Goal: Find specific page/section: Find specific page/section

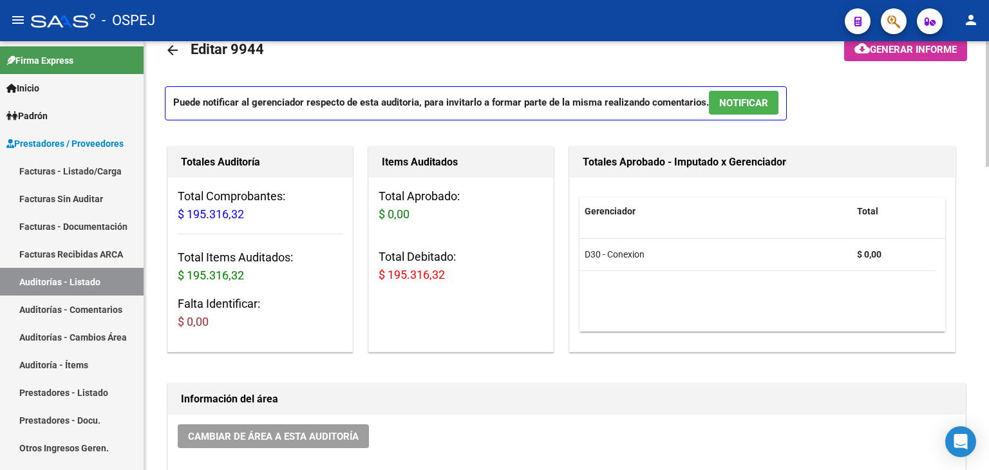
scroll to position [5, 0]
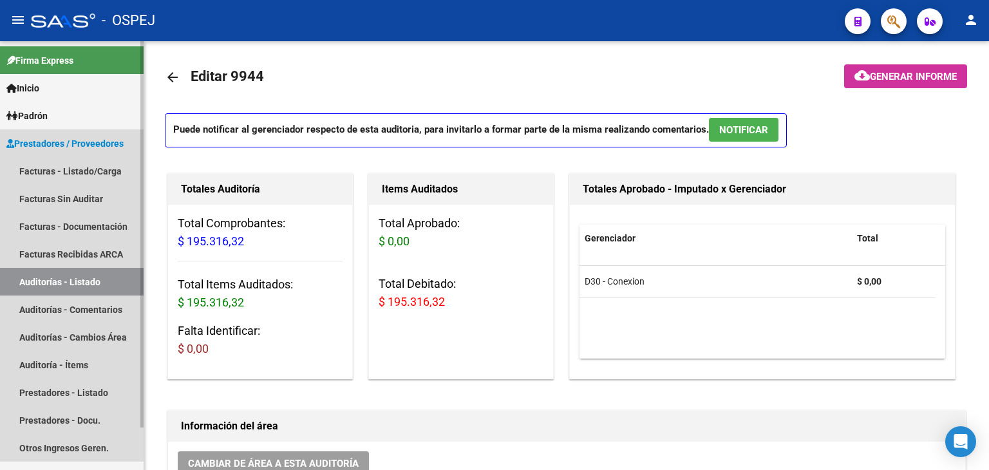
click at [76, 288] on link "Auditorías - Listado" at bounding box center [72, 282] width 144 height 28
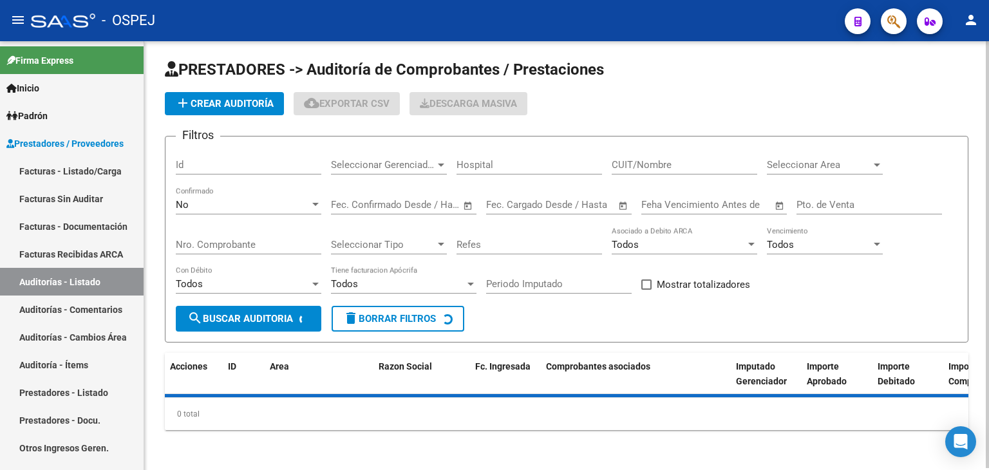
scroll to position [5, 0]
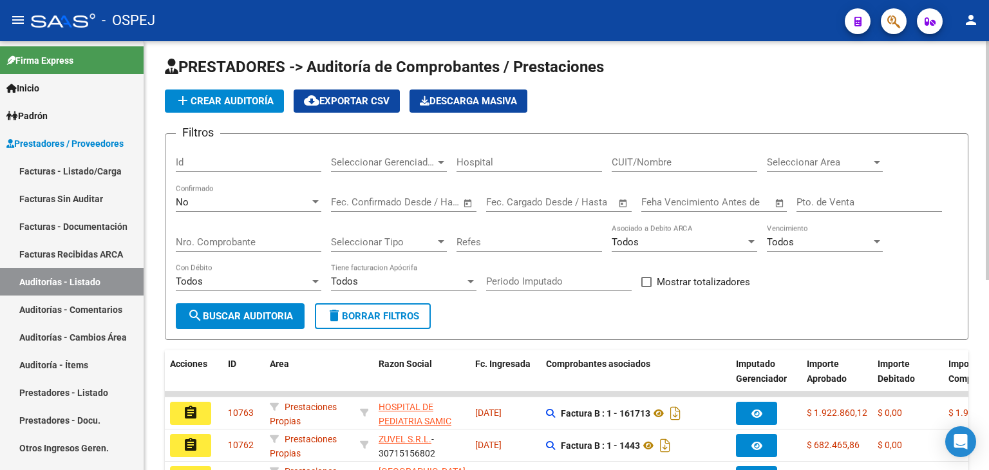
click at [610, 167] on div "Filtros Id Seleccionar Gerenciador Seleccionar Gerenciador Hospital CUIT/Nombre…" at bounding box center [567, 223] width 782 height 159
drag, startPoint x: 621, startPoint y: 161, endPoint x: 687, endPoint y: 176, distance: 68.0
click at [621, 161] on input "CUIT/Nombre" at bounding box center [685, 162] width 146 height 12
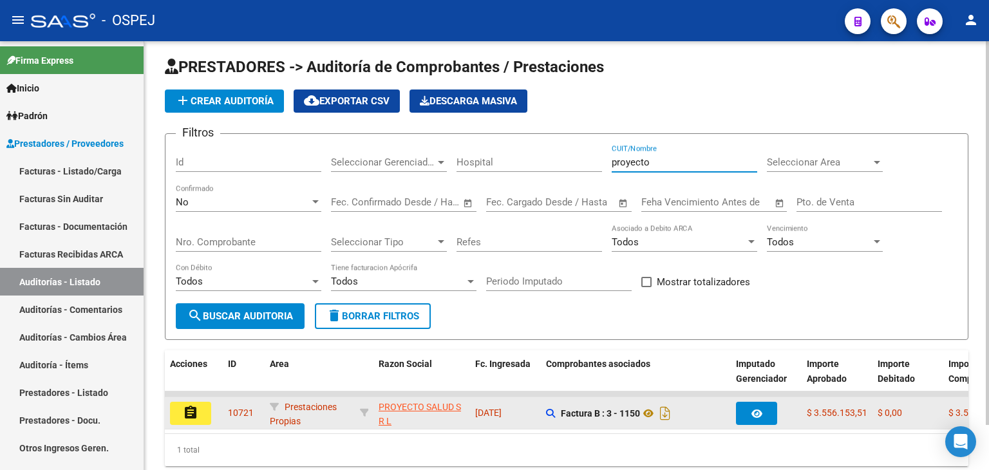
type input "proyecto"
click at [174, 408] on button "assignment" at bounding box center [190, 413] width 41 height 23
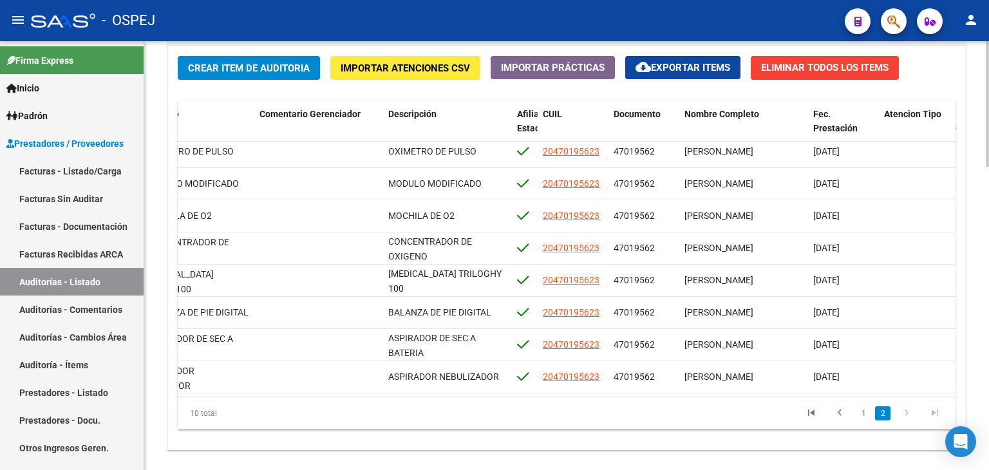
scroll to position [80, 660]
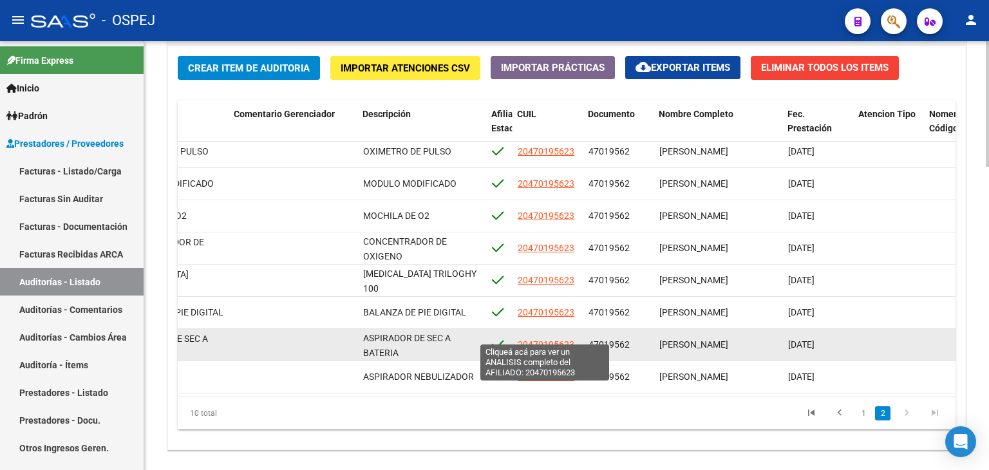
click at [563, 339] on span "20470195623" at bounding box center [546, 344] width 57 height 10
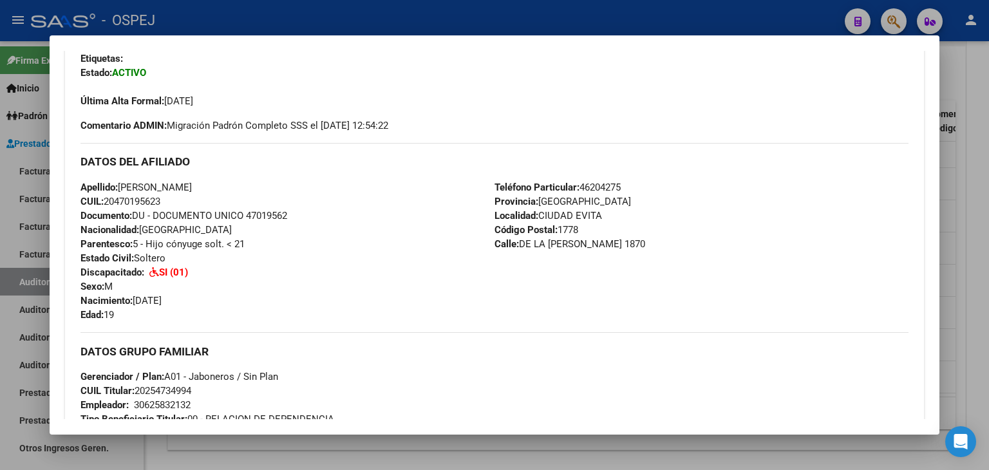
scroll to position [322, 0]
click at [425, 10] on div at bounding box center [494, 235] width 989 height 470
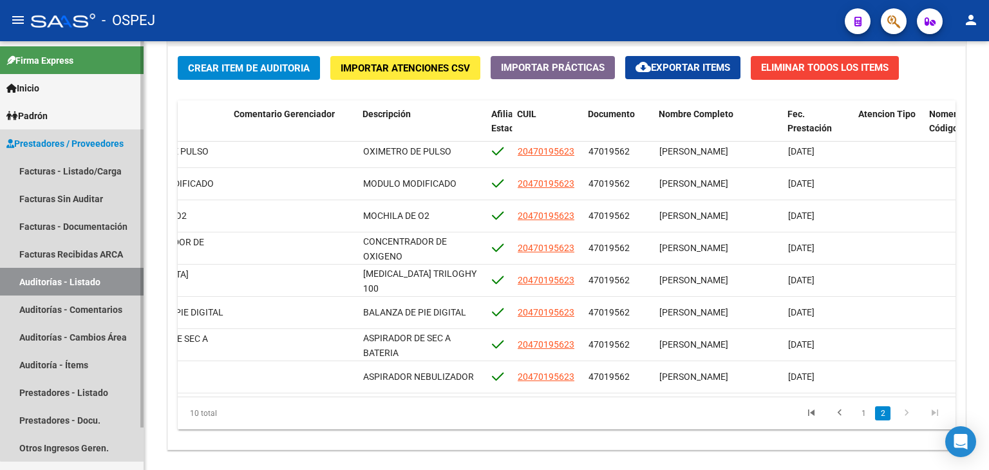
click at [116, 276] on link "Auditorías - Listado" at bounding box center [72, 282] width 144 height 28
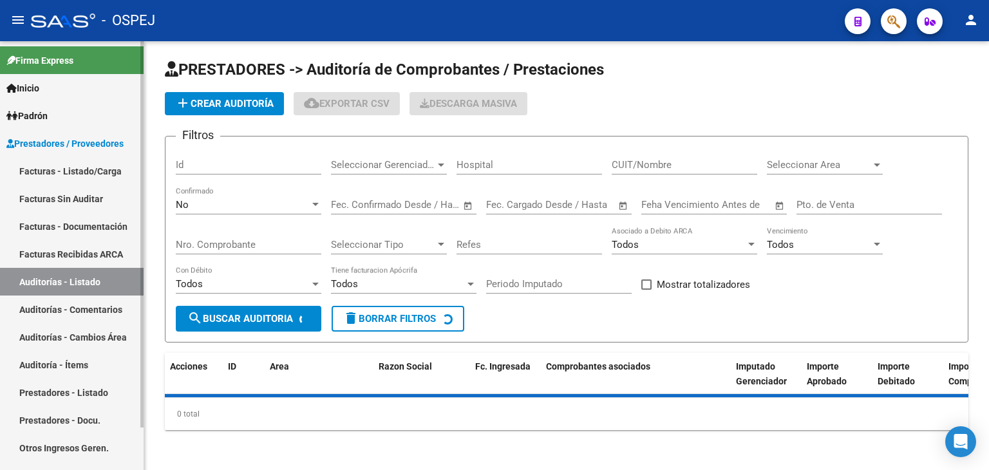
scroll to position [340, 0]
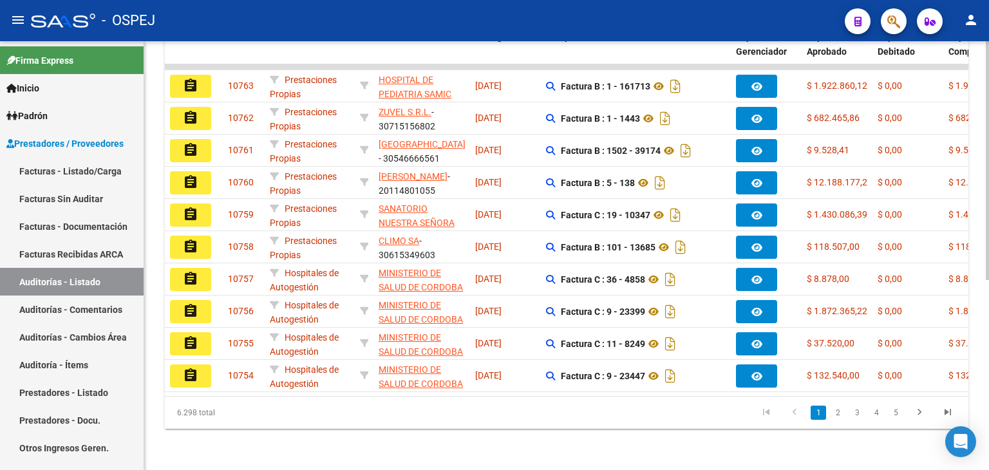
click at [423, 424] on div "6.298 total 1 2 3 4 5" at bounding box center [567, 413] width 804 height 32
